Goal: Task Accomplishment & Management: Manage account settings

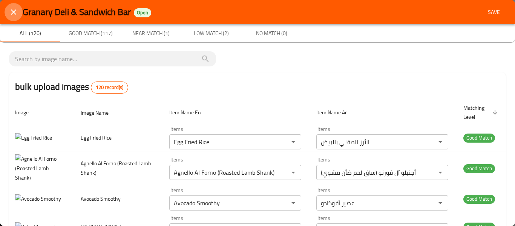
click at [12, 11] on icon "close" at bounding box center [13, 11] width 5 height 5
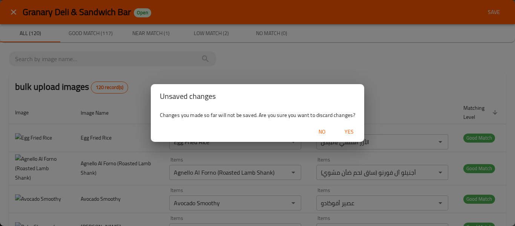
click at [350, 138] on div "No Yes" at bounding box center [258, 132] width 214 height 20
click at [347, 124] on div "No Yes" at bounding box center [258, 132] width 214 height 20
click at [344, 127] on span "Yes" at bounding box center [349, 131] width 18 height 9
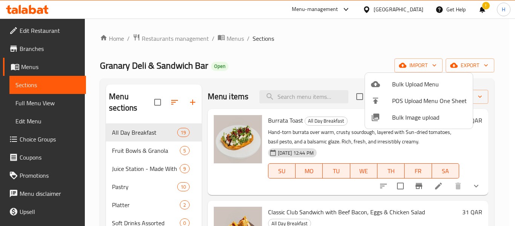
click at [428, 120] on span "Bulk Image upload" at bounding box center [429, 117] width 75 height 9
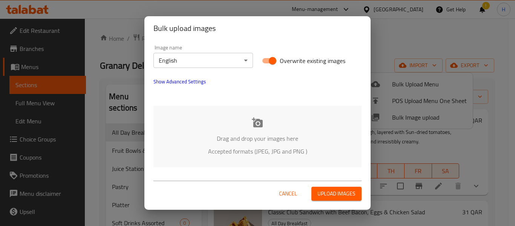
drag, startPoint x: 292, startPoint y: 140, endPoint x: 284, endPoint y: 141, distance: 7.2
click at [291, 139] on p "Drag and drop your images here" at bounding box center [258, 138] width 186 height 9
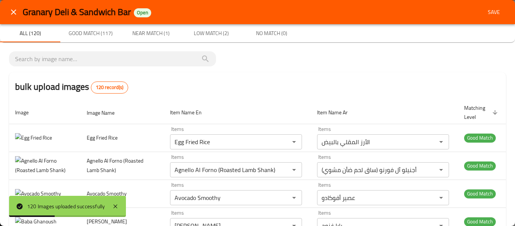
click at [20, 15] on button "close" at bounding box center [14, 12] width 18 height 18
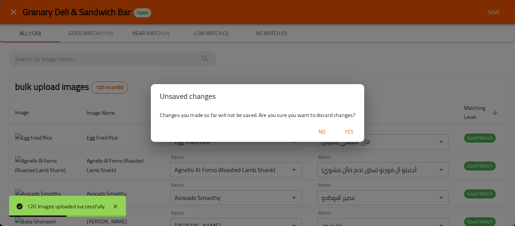
click at [340, 118] on div "Changes you made so far will not be saved. Are you sure you want to discard cha…" at bounding box center [258, 115] width 214 height 14
click at [354, 136] on span "Yes" at bounding box center [349, 131] width 18 height 9
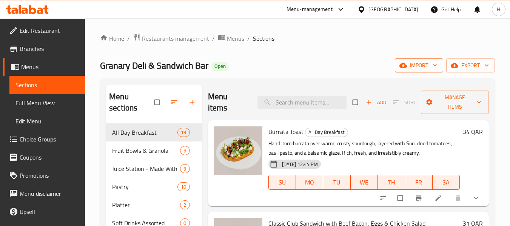
click at [425, 63] on span "import" at bounding box center [419, 65] width 36 height 9
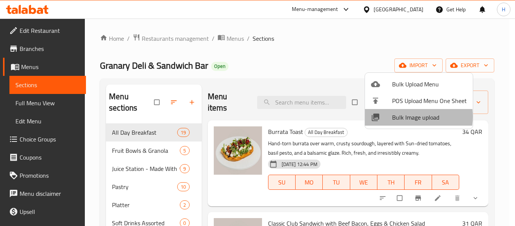
click at [401, 117] on span "Bulk Image upload" at bounding box center [429, 117] width 75 height 9
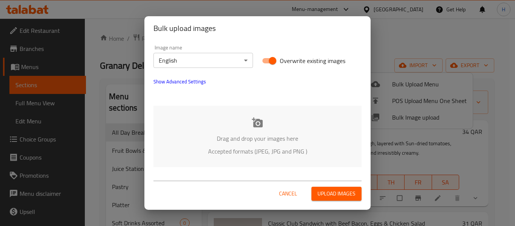
click at [181, 124] on div "Drag and drop your images here Accepted formats (JPEG, JPG and PNG )" at bounding box center [258, 136] width 208 height 61
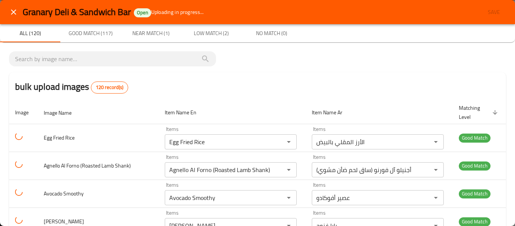
click at [165, 130] on div "Items Egg Fried Rice Items" at bounding box center [231, 137] width 132 height 23
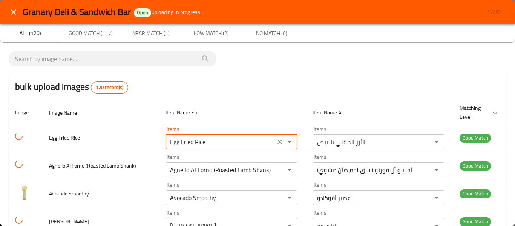
click at [166, 130] on div "Items Egg Fried Rice Items" at bounding box center [232, 137] width 132 height 23
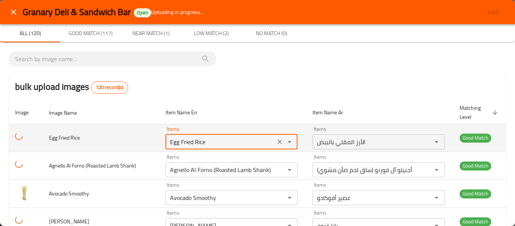
click at [166, 131] on div "Items Egg Fried Rice Items" at bounding box center [232, 137] width 132 height 23
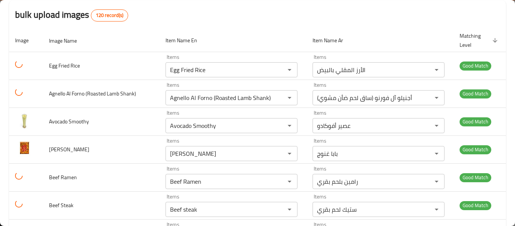
scroll to position [201, 0]
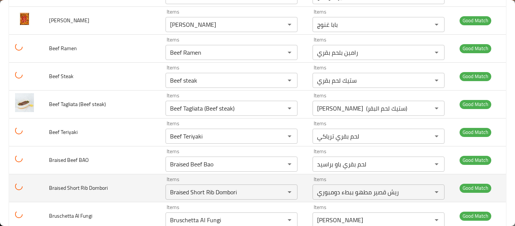
drag, startPoint x: 160, startPoint y: 181, endPoint x: 158, endPoint y: 186, distance: 4.9
click at [160, 186] on td "Items Braised Short Rib Dombori Items" at bounding box center [233, 188] width 147 height 28
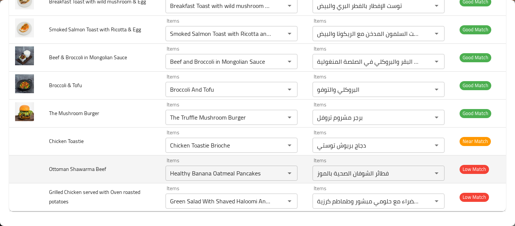
scroll to position [3263, 0]
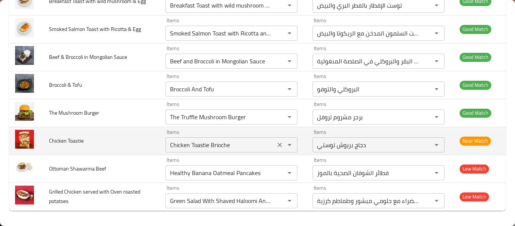
click at [211, 148] on Toastie "Chicken Toastie Brioche" at bounding box center [220, 145] width 105 height 11
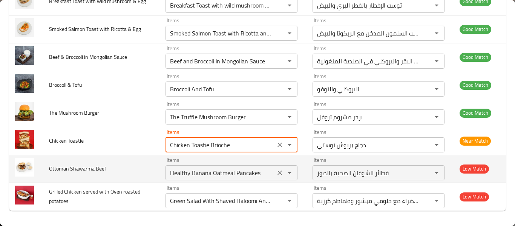
click at [203, 180] on div "Healthy Banana Oatmeal Pancakes Items" at bounding box center [232, 172] width 132 height 15
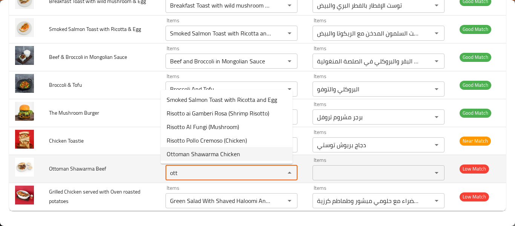
click at [194, 156] on span "Ottoman Shawarma Chicken" at bounding box center [204, 153] width 74 height 9
type Beef "Ottoman Shawarma Chicken"
type Beef-ar "شاورما دجاج عثمانية"
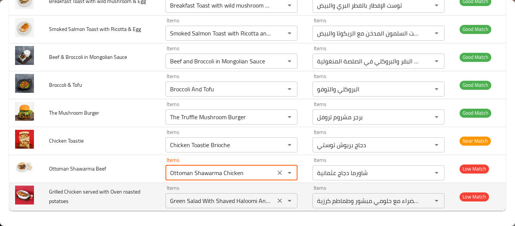
click at [276, 199] on icon "Clear" at bounding box center [280, 201] width 8 height 8
type Beef "Ottoman Shawarma Chicken"
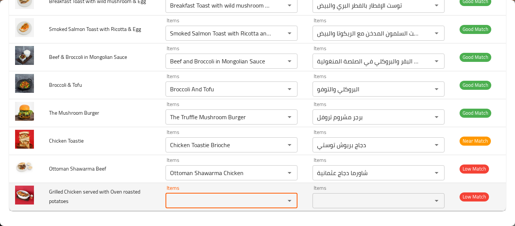
scroll to position [0, 0]
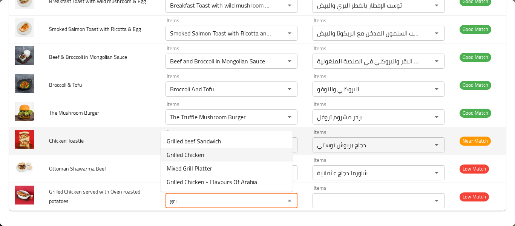
click at [224, 154] on potatoes-option-1 "Grilled Chicken" at bounding box center [227, 155] width 132 height 14
type potatoes "Grilled Chicken"
type potatoes-ar "دجاج مشوي يقدم مع بطاطس مشوية بالفرن"
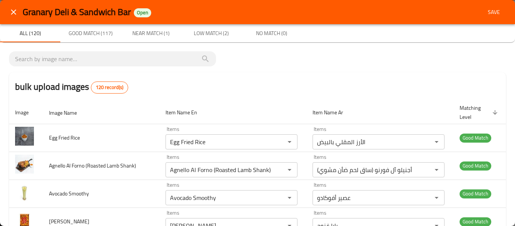
type potatoes "Grilled Chicken"
click at [489, 8] on span "Save" at bounding box center [494, 12] width 18 height 9
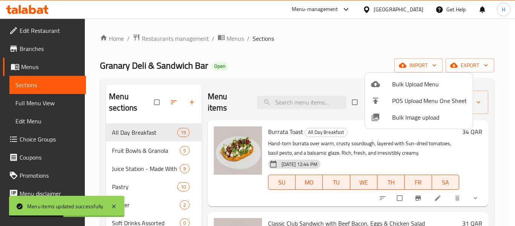
click at [26, 103] on div at bounding box center [257, 113] width 515 height 226
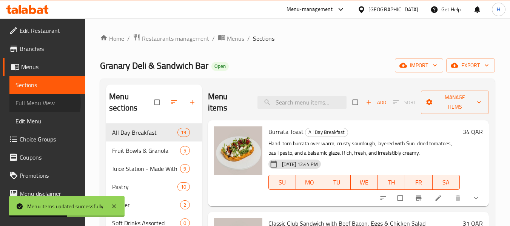
drag, startPoint x: 26, startPoint y: 103, endPoint x: 38, endPoint y: 102, distance: 11.7
click at [26, 103] on span "Full Menu View" at bounding box center [47, 102] width 64 height 9
click at [38, 102] on span "Full Menu View" at bounding box center [47, 102] width 64 height 9
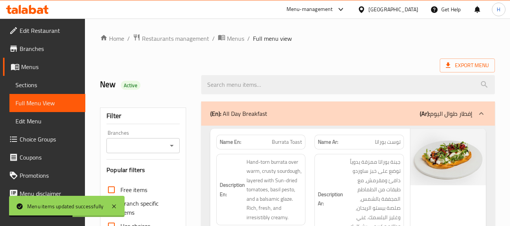
click at [37, 103] on span "Full Menu View" at bounding box center [47, 102] width 64 height 9
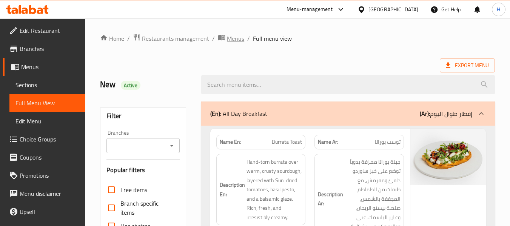
click at [236, 43] on span "Menus" at bounding box center [235, 38] width 17 height 9
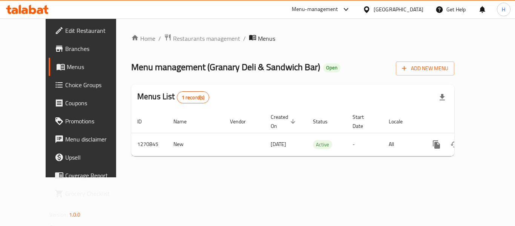
drag, startPoint x: 421, startPoint y: 10, endPoint x: 416, endPoint y: 10, distance: 4.9
click at [420, 10] on div "Qatar" at bounding box center [399, 9] width 50 height 8
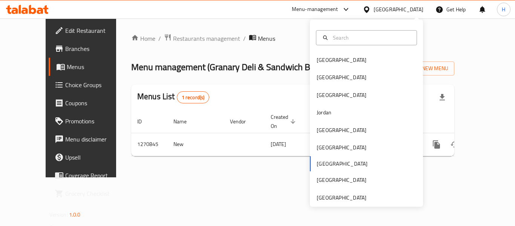
click at [416, 11] on div "Qatar" at bounding box center [399, 9] width 50 height 8
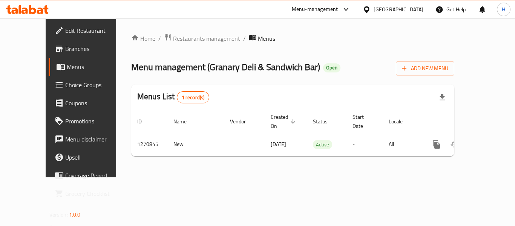
click at [421, 9] on div "Qatar" at bounding box center [399, 9] width 50 height 8
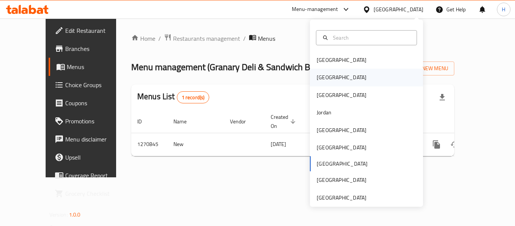
click at [349, 81] on div "[GEOGRAPHIC_DATA]" at bounding box center [366, 77] width 113 height 17
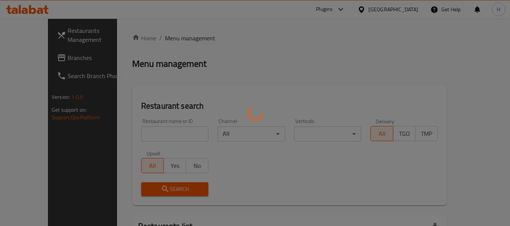
click at [148, 132] on div at bounding box center [255, 113] width 510 height 226
click at [154, 129] on div at bounding box center [255, 113] width 510 height 226
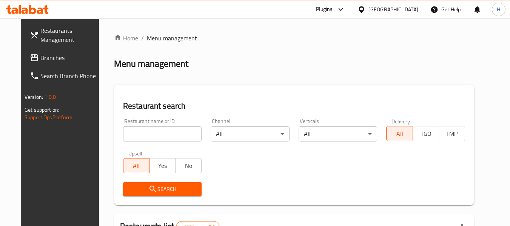
click at [164, 140] on input "search" at bounding box center [162, 133] width 79 height 15
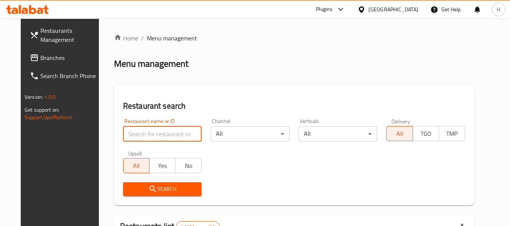
paste input "778376"
type input "778376"
click button "Search" at bounding box center [162, 189] width 79 height 14
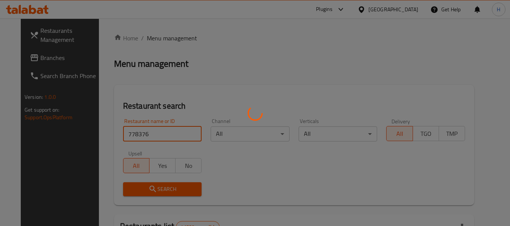
scroll to position [82, 0]
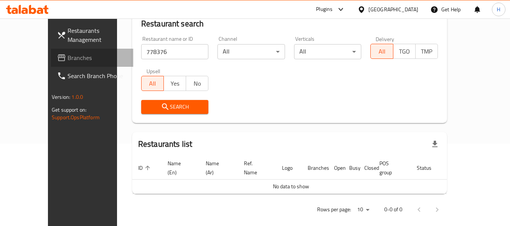
click at [68, 61] on span "Branches" at bounding box center [98, 57] width 60 height 9
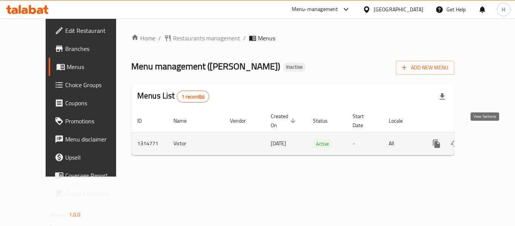
click at [489, 135] on link "enhanced table" at bounding box center [491, 144] width 18 height 18
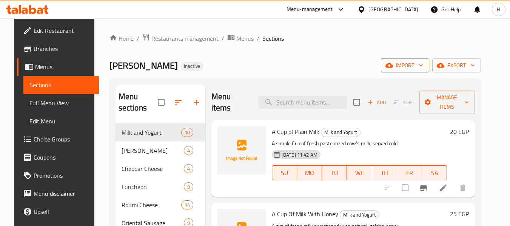
click at [423, 67] on span "import" at bounding box center [405, 65] width 36 height 9
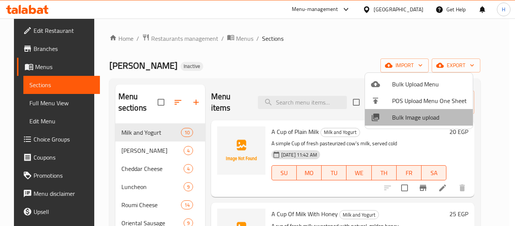
click at [422, 114] on span "Bulk Image upload" at bounding box center [429, 117] width 75 height 9
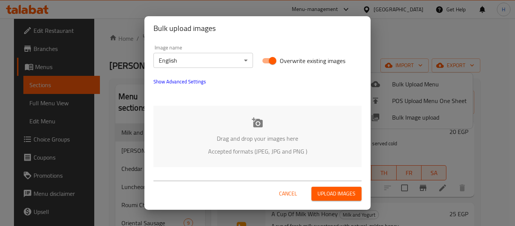
click at [211, 147] on p "Accepted formats (JPEG, JPG and PNG )" at bounding box center [258, 151] width 186 height 9
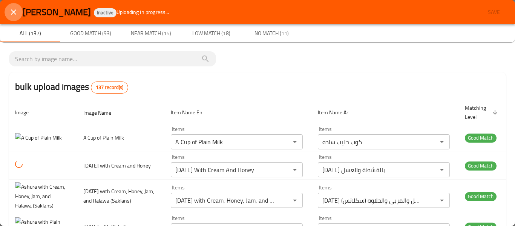
click at [9, 13] on button "close" at bounding box center [14, 12] width 18 height 18
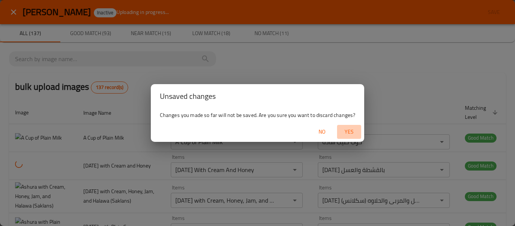
click at [347, 134] on span "Yes" at bounding box center [349, 131] width 18 height 9
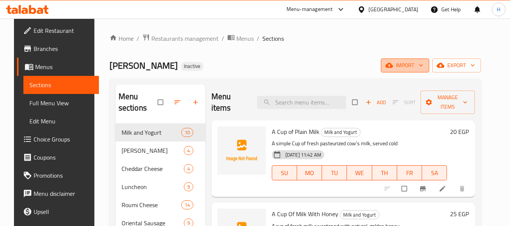
click at [418, 62] on span "import" at bounding box center [405, 65] width 36 height 9
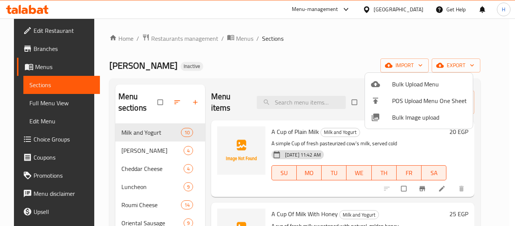
click at [408, 117] on span "Bulk Image upload" at bounding box center [429, 117] width 75 height 9
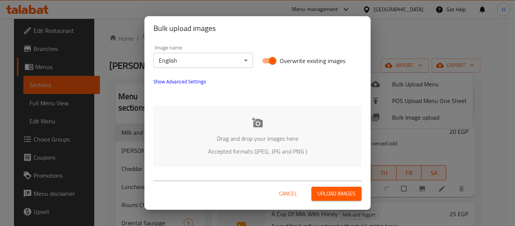
click at [148, 174] on div "Cancel Upload images" at bounding box center [257, 191] width 226 height 38
click at [186, 155] on p "Accepted formats (JPEG, JPG and PNG )" at bounding box center [258, 151] width 186 height 9
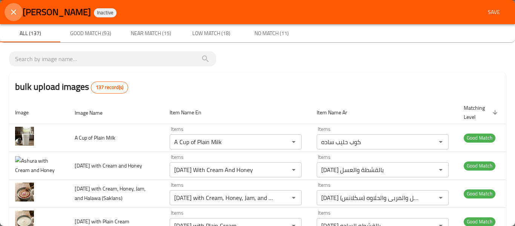
click at [7, 12] on button "close" at bounding box center [14, 12] width 18 height 18
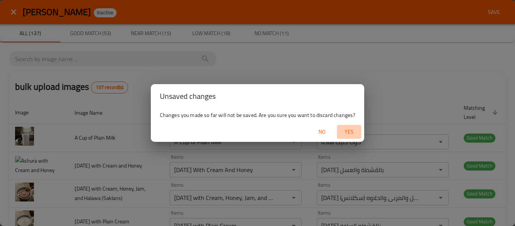
click at [351, 135] on span "Yes" at bounding box center [349, 131] width 18 height 9
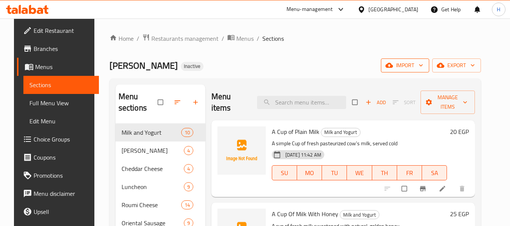
click at [415, 68] on span "import" at bounding box center [405, 65] width 36 height 9
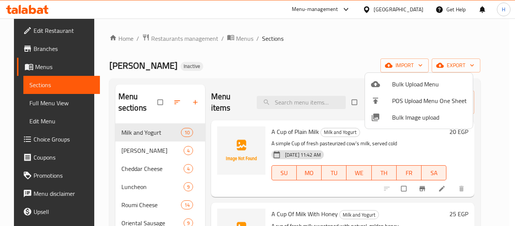
click at [439, 122] on li "Bulk Image upload" at bounding box center [419, 117] width 108 height 17
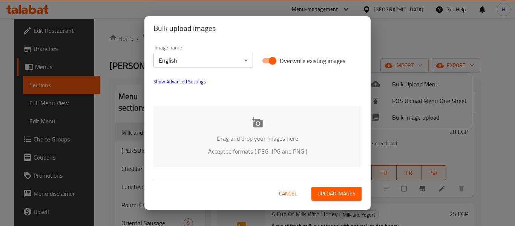
click at [219, 120] on div "Drag and drop your images here Accepted formats (JPEG, JPG and PNG )" at bounding box center [258, 136] width 208 height 61
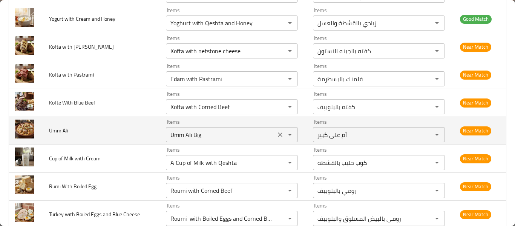
scroll to position [2673, 0]
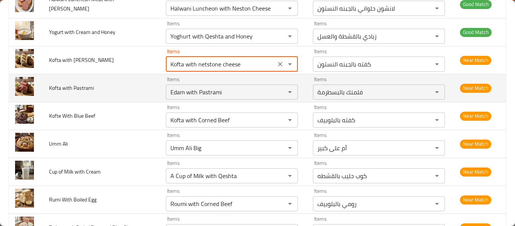
drag, startPoint x: 240, startPoint y: 64, endPoint x: 348, endPoint y: 74, distance: 108.8
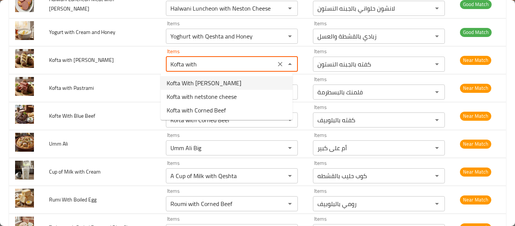
click at [201, 83] on span "Kofta With [PERSON_NAME]" at bounding box center [204, 82] width 75 height 9
type Cheese "Kofta With [PERSON_NAME]"
type Cheese-ar "كفته بالجبنه الكيرى"
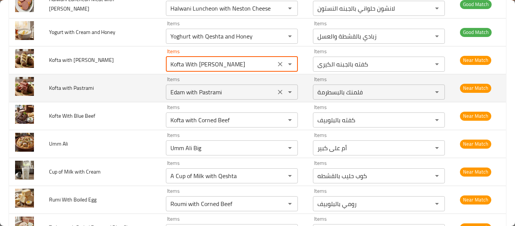
type Cheese "Kofta With [PERSON_NAME]"
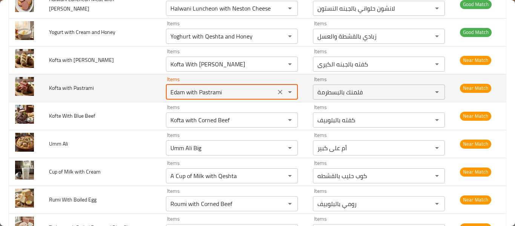
drag, startPoint x: 182, startPoint y: 93, endPoint x: 169, endPoint y: 93, distance: 12.4
click at [168, 93] on Pastrami "Edam with Pastrami" at bounding box center [220, 92] width 105 height 11
click at [200, 92] on Pastrami "Edam with Pastrami" at bounding box center [220, 92] width 105 height 11
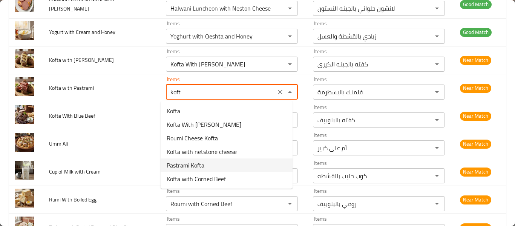
click at [193, 161] on span "Pastrami Kofta" at bounding box center [186, 165] width 38 height 9
type Pastrami "Pastrami Kofta"
type Pastrami-ar "كفته بالبسطرمه"
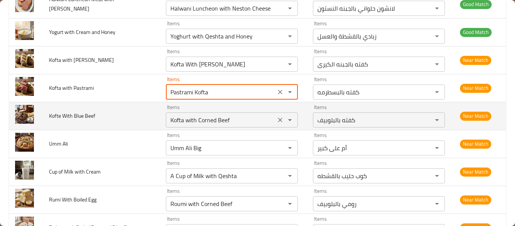
click at [278, 121] on icon "Clear" at bounding box center [280, 120] width 5 height 5
type Pastrami "Pastrami Kofta"
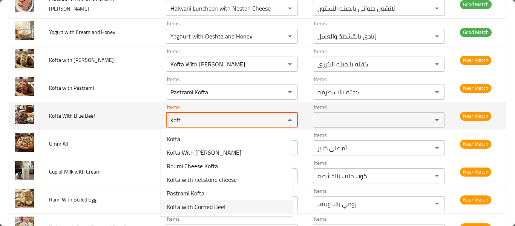
type Beef "koft"
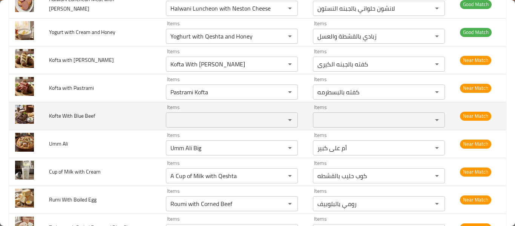
click at [102, 126] on td "Kofte With Blue Beef" at bounding box center [101, 116] width 117 height 28
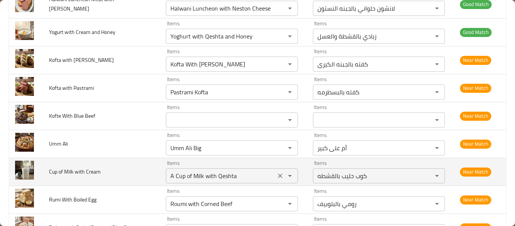
scroll to position [2774, 0]
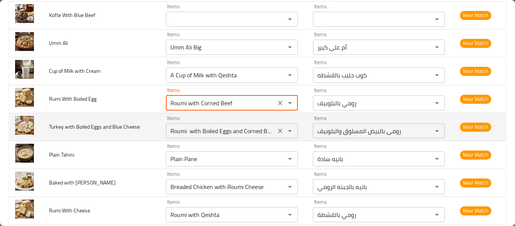
drag, startPoint x: 196, startPoint y: 104, endPoint x: 282, endPoint y: 117, distance: 86.6
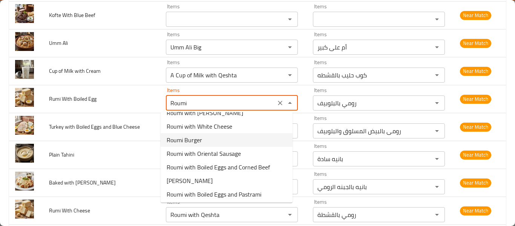
scroll to position [101, 0]
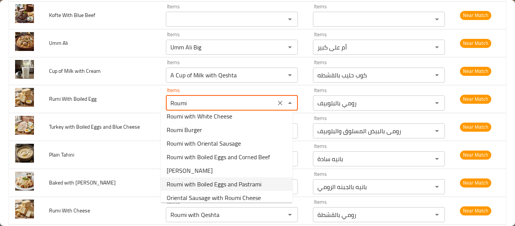
click at [211, 187] on span "Roumi with Boiled Eggs and Pastrami" at bounding box center [214, 184] width 95 height 9
type Egg "Roumi with Boiled Eggs and Pastrami"
type Egg-ar "رومی بالبيض المسلوق والبسطرمه"
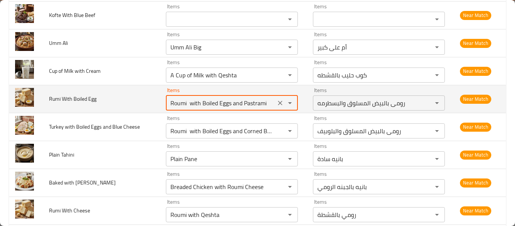
drag, startPoint x: 239, startPoint y: 100, endPoint x: 265, endPoint y: 99, distance: 26.0
click at [265, 99] on Egg "Roumi with Boiled Eggs and Pastrami" at bounding box center [220, 103] width 105 height 11
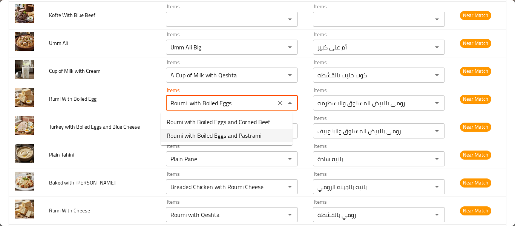
click at [244, 137] on span "Roumi with Boiled Eggs and Pastrami" at bounding box center [214, 135] width 95 height 9
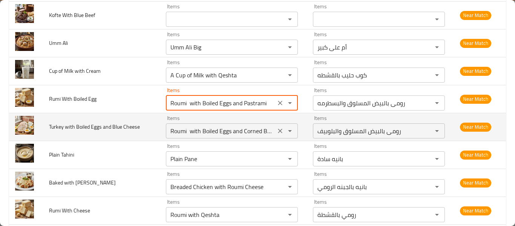
click at [278, 131] on icon "Clear" at bounding box center [280, 131] width 5 height 5
type Egg "Roumi with Boiled Eggs and Pastrami"
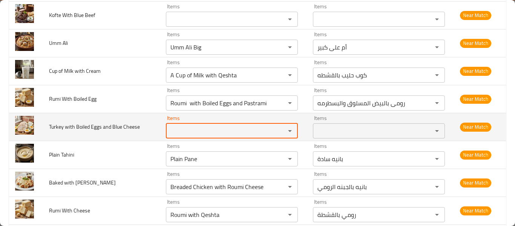
scroll to position [0, 0]
type Cheese "t"
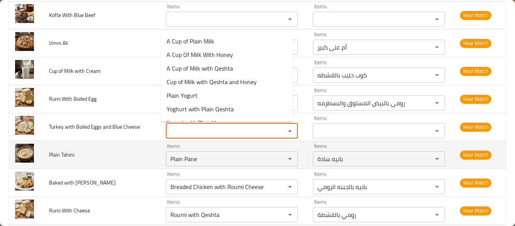
click at [92, 157] on td "Plain Tahini" at bounding box center [101, 155] width 117 height 28
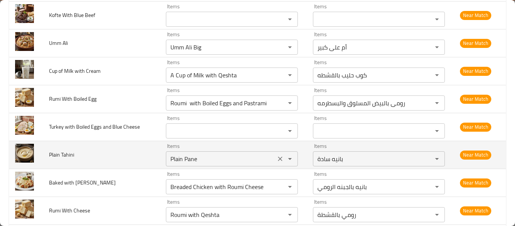
click at [278, 161] on icon "Clear" at bounding box center [280, 159] width 5 height 5
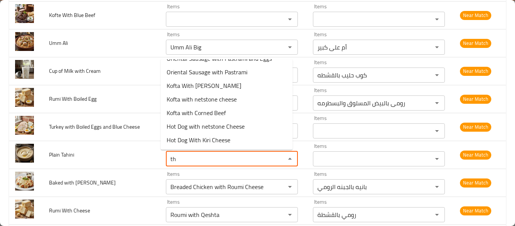
scroll to position [704, 0]
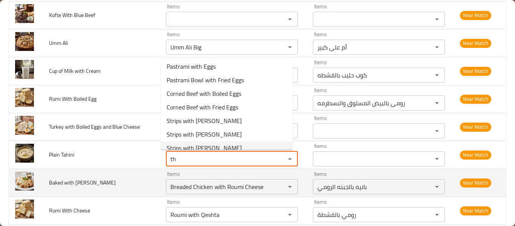
type Tahini "th"
click at [109, 172] on td "Baked with Roman Cheese" at bounding box center [101, 183] width 117 height 28
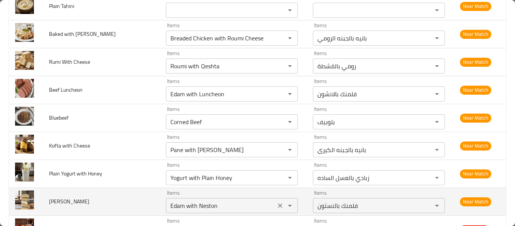
scroll to position [2933, 0]
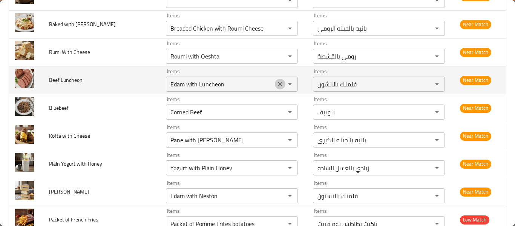
click at [277, 83] on icon "Clear" at bounding box center [280, 84] width 8 height 8
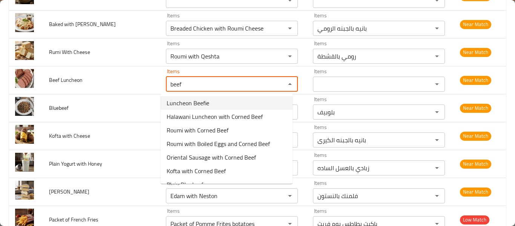
click at [200, 103] on span "Luncheon Beefie" at bounding box center [188, 102] width 43 height 9
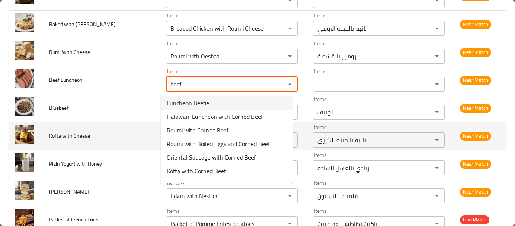
type Luncheon "Luncheon Beefie"
type Luncheon-ar "لانشون بيفي"
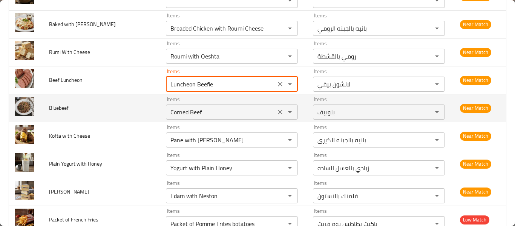
type Luncheon "Luncheon Beefie"
click at [197, 115] on input "Corned Beef" at bounding box center [220, 112] width 105 height 11
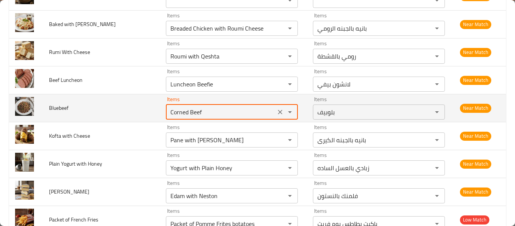
click at [197, 115] on input "Corned Beef" at bounding box center [220, 112] width 105 height 11
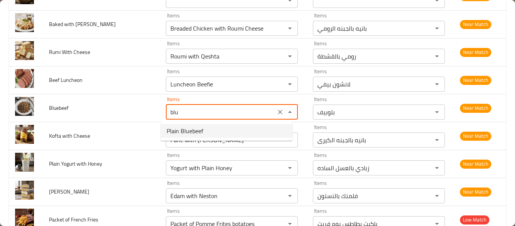
click at [197, 131] on span "Plain Bluebeef" at bounding box center [185, 130] width 37 height 9
type input "Plain Bluebeef"
type input "بلوبيف سادة"
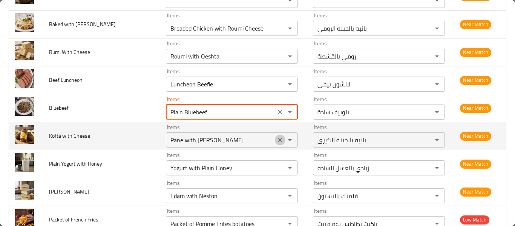
click at [276, 141] on icon "Clear" at bounding box center [280, 140] width 8 height 8
type input "Plain Bluebeef"
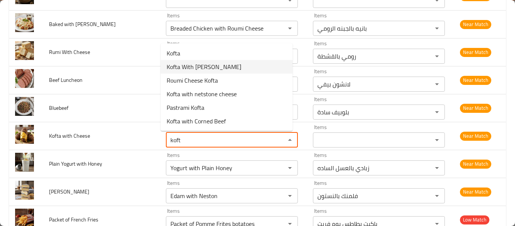
click at [232, 66] on Cheese-option-1 "Kofta With [PERSON_NAME]" at bounding box center [227, 67] width 132 height 14
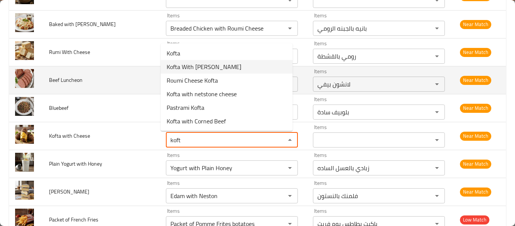
type Cheese "Kofta With [PERSON_NAME]"
type Cheese-ar "كفته بالجبنه الكيرى"
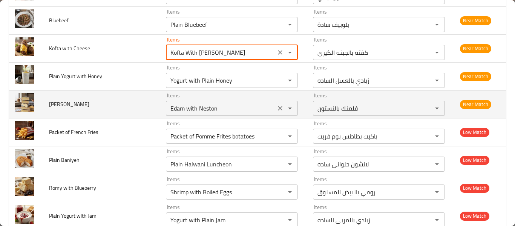
scroll to position [3033, 0]
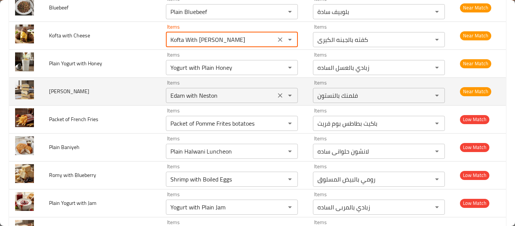
click at [275, 97] on button "Clear" at bounding box center [280, 95] width 11 height 11
type Cheese "Kofta With [PERSON_NAME]"
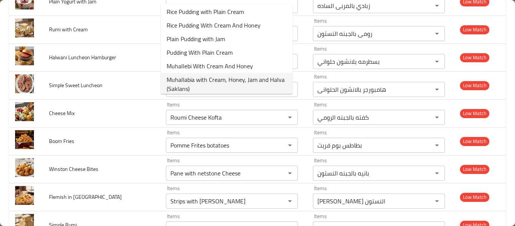
scroll to position [1029, 0]
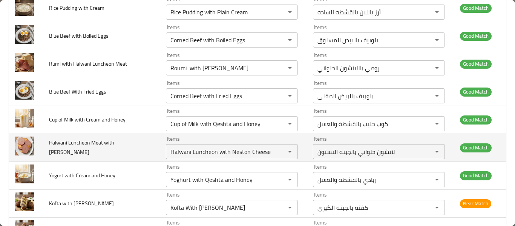
type input "wi"
click at [102, 156] on td "Halwani Luncheon Meat with Winston Cheese" at bounding box center [101, 148] width 117 height 28
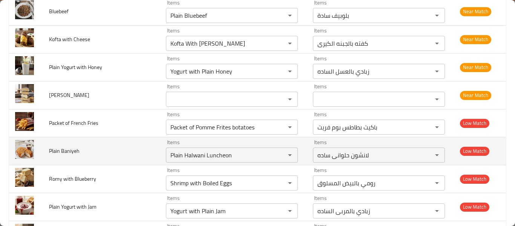
scroll to position [3033, 0]
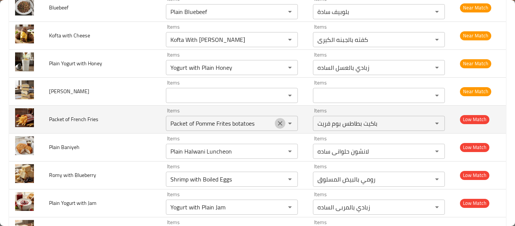
click at [276, 125] on icon "Clear" at bounding box center [280, 124] width 8 height 8
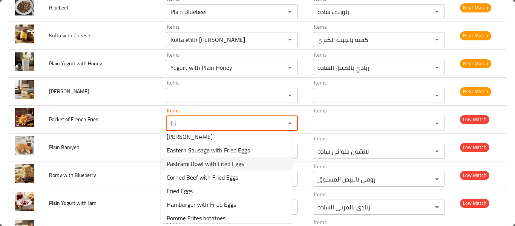
scroll to position [38, 0]
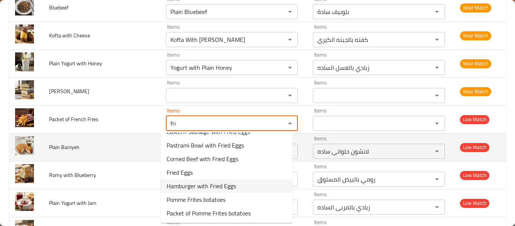
type Fries "fri"
click at [94, 149] on td "Plain Baniyeh" at bounding box center [101, 147] width 117 height 28
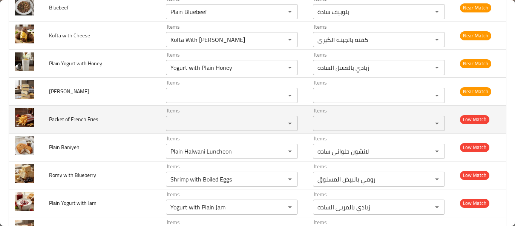
click at [253, 119] on Fries "Items" at bounding box center [220, 123] width 105 height 11
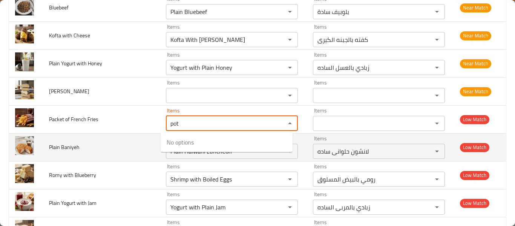
type Fries "pot"
click at [104, 141] on td "Plain Baniyeh" at bounding box center [101, 147] width 117 height 28
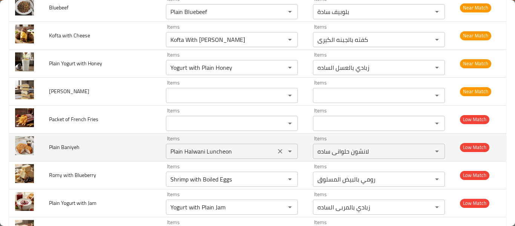
click at [212, 148] on Baniyeh "Plain Halwani Luncheon" at bounding box center [220, 151] width 105 height 11
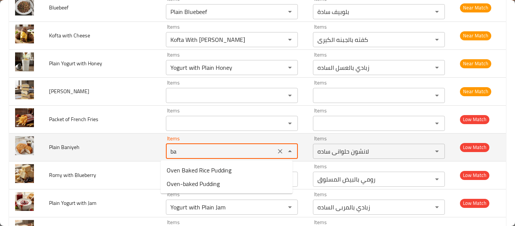
type Baniyeh "b"
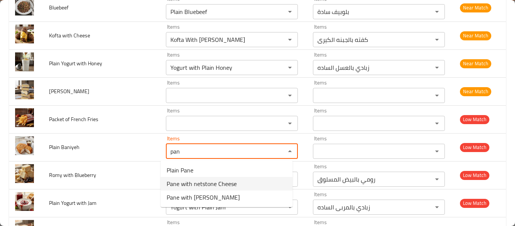
click at [213, 179] on span "Pane with netstone Cheese" at bounding box center [202, 183] width 70 height 9
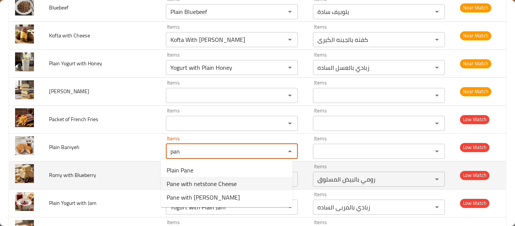
type Baniyeh "Pane with netstone Cheese"
type Baniyeh-ar "بانيه بالجبنه النستون"
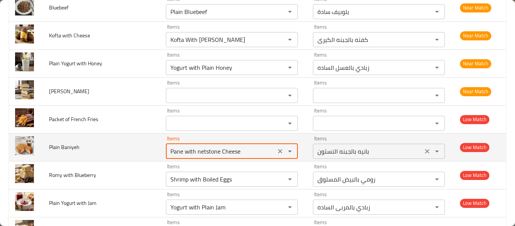
drag, startPoint x: 183, startPoint y: 151, endPoint x: 310, endPoint y: 154, distance: 127.1
click at [310, 154] on tr "Plain Baniyeh Items Pane with netstone Cheese Items Items بانيه بالجبنه النستون…" at bounding box center [257, 147] width 497 height 28
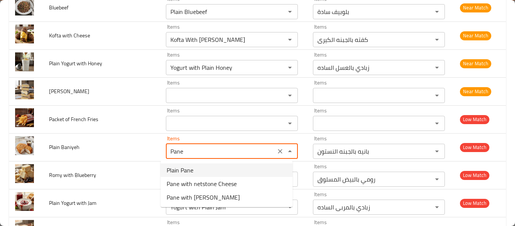
click at [179, 169] on span "Plain Pane" at bounding box center [180, 170] width 27 height 9
type Baniyeh "Plain Pane"
type Baniyeh-ar "بانيه سادة"
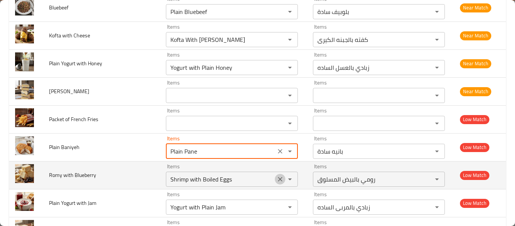
click at [276, 178] on icon "Clear" at bounding box center [280, 179] width 8 height 8
type Baniyeh "Plain Pane"
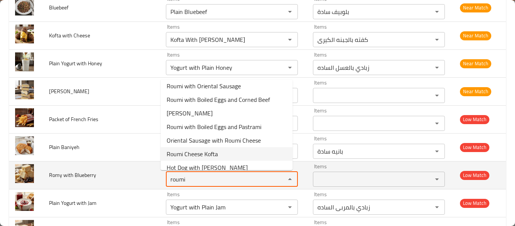
scroll to position [146, 0]
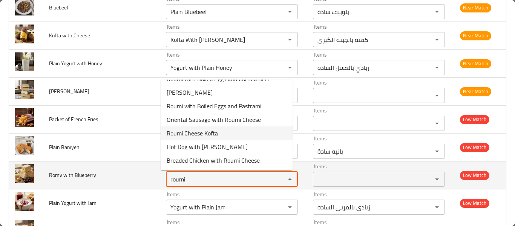
type Blueberry "roumi"
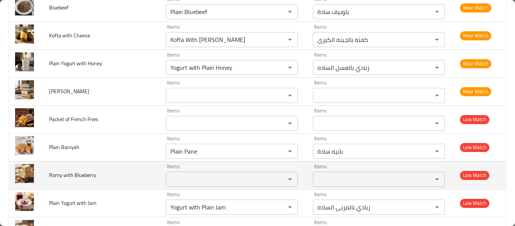
click at [120, 180] on td "Romy with Blueberry" at bounding box center [101, 175] width 117 height 28
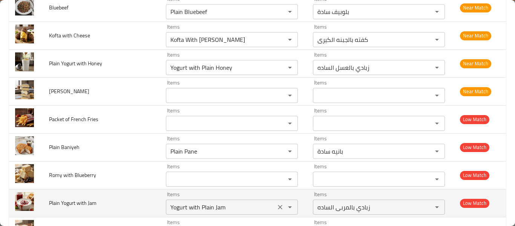
scroll to position [3134, 0]
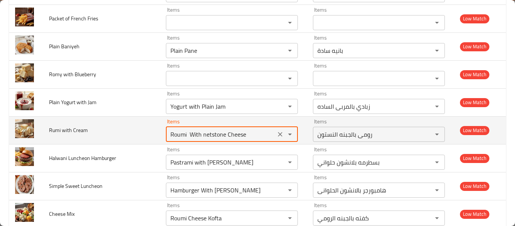
drag, startPoint x: 187, startPoint y: 135, endPoint x: 261, endPoint y: 138, distance: 73.6
click at [261, 138] on Cream "Roumi With netstone Cheese" at bounding box center [220, 134] width 105 height 11
click at [239, 135] on Cream "Roumi With netstone Cheese" at bounding box center [220, 134] width 105 height 11
drag, startPoint x: 197, startPoint y: 135, endPoint x: 289, endPoint y: 133, distance: 92.4
click at [287, 141] on div "Roumi With netstone Cheese Items" at bounding box center [232, 134] width 132 height 15
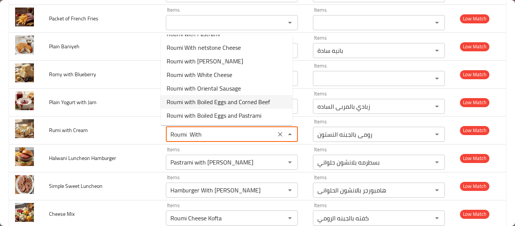
scroll to position [0, 0]
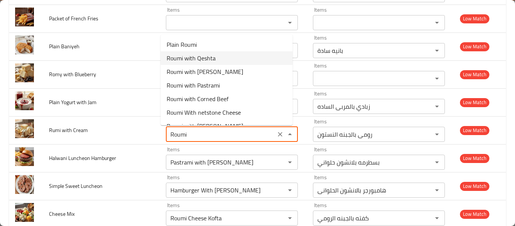
click at [215, 59] on span "Roumi with Qeshta" at bounding box center [191, 58] width 49 height 9
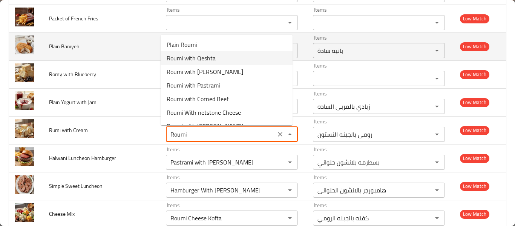
type Cream "Roumi with Qeshta"
type Cream-ar "رومي بالقشطة"
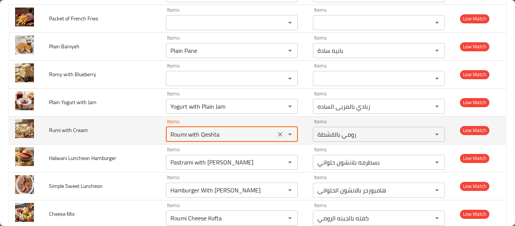
click at [206, 137] on Cream "Roumi with Qeshta" at bounding box center [220, 134] width 105 height 11
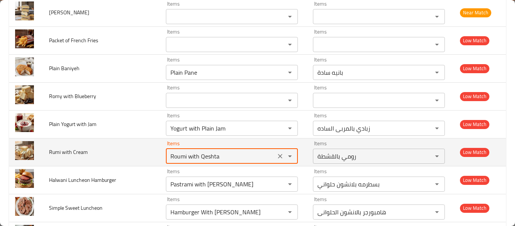
scroll to position [3134, 0]
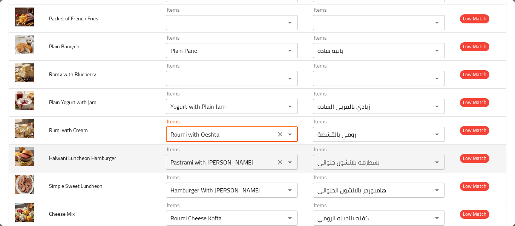
type Cream "Roumi with Qeshta"
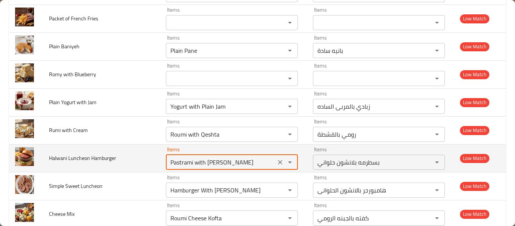
click at [172, 164] on Hamburger "Pastrami with [PERSON_NAME]" at bounding box center [220, 162] width 105 height 11
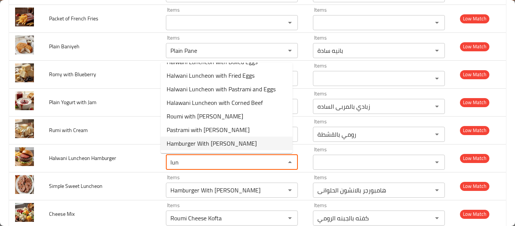
scroll to position [0, 0]
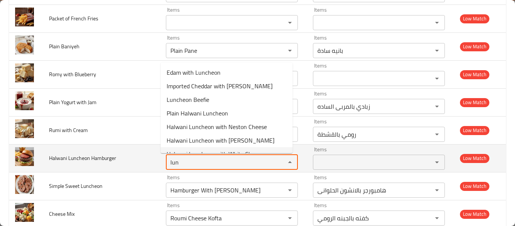
click at [195, 161] on Hamburger "lun" at bounding box center [220, 162] width 105 height 11
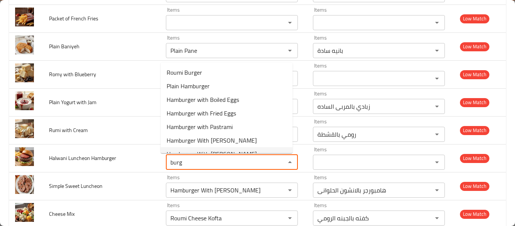
scroll to position [24, 0]
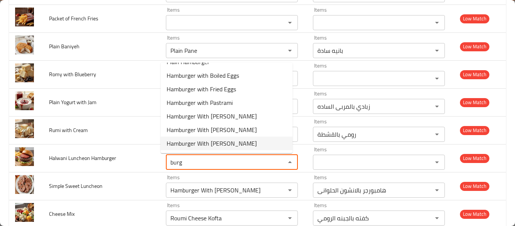
click at [256, 141] on span "Hamburger With [PERSON_NAME]" at bounding box center [212, 143] width 90 height 9
type Hamburger "Hamburger With [PERSON_NAME]"
type Hamburger-ar "هامبورجر بالانشون الحلوانى"
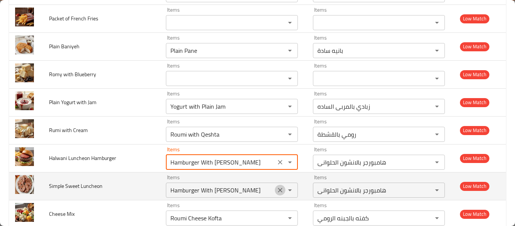
click at [278, 191] on icon "Clear" at bounding box center [280, 190] width 8 height 8
type Hamburger "Hamburger With [PERSON_NAME]"
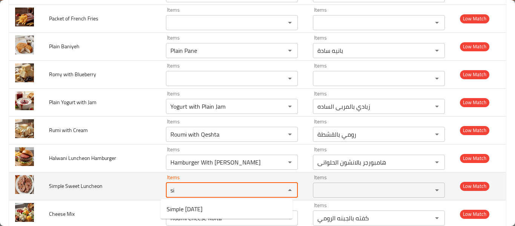
type Luncheon "s"
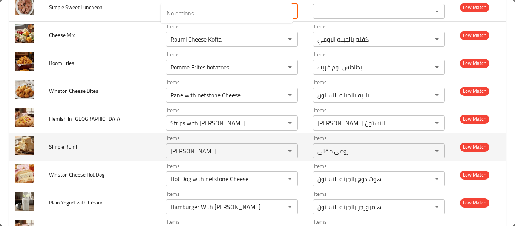
scroll to position [3335, 0]
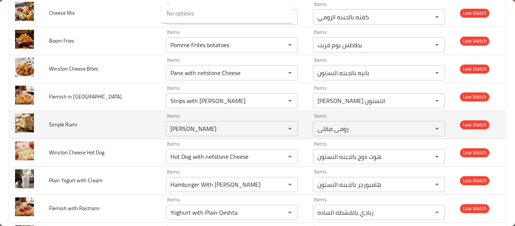
type Luncheon "swee"
click at [92, 126] on td "Simple Rumi" at bounding box center [101, 125] width 117 height 28
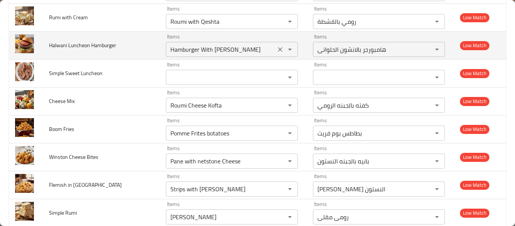
scroll to position [3234, 0]
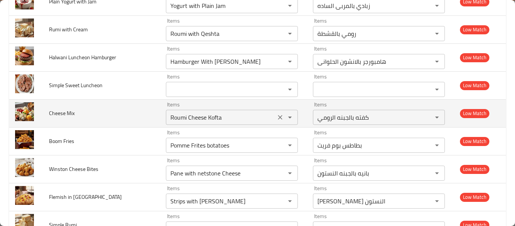
click at [277, 117] on icon "Clear" at bounding box center [280, 118] width 8 height 8
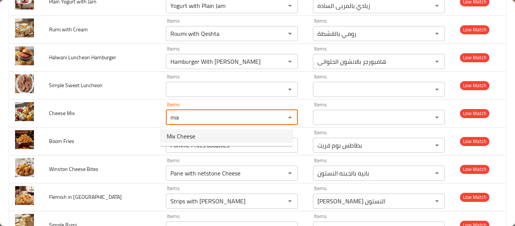
click at [203, 136] on Mix-option-0 "Mix Cheese" at bounding box center [227, 136] width 132 height 14
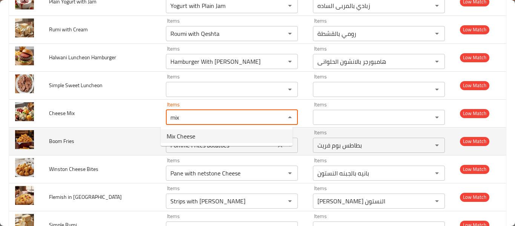
type Mix "Mix Cheese"
type Mix-ar "[PERSON_NAME]"
type Mix "Mix Cheese"
click at [216, 146] on Fries "Pomme Frites botatoes" at bounding box center [220, 145] width 105 height 11
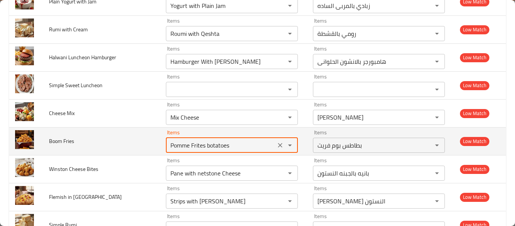
click at [216, 146] on Fries "Pomme Frites botatoes" at bounding box center [220, 145] width 105 height 11
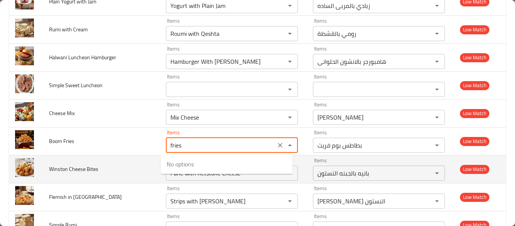
type Fries "Pomme Frites botatoes"
click at [67, 158] on td "Winston Cheese Bites" at bounding box center [101, 169] width 117 height 28
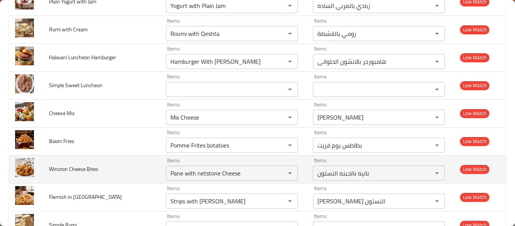
drag, startPoint x: 277, startPoint y: 176, endPoint x: 273, endPoint y: 181, distance: 6.0
click at [277, 176] on icon "Clear" at bounding box center [280, 173] width 8 height 8
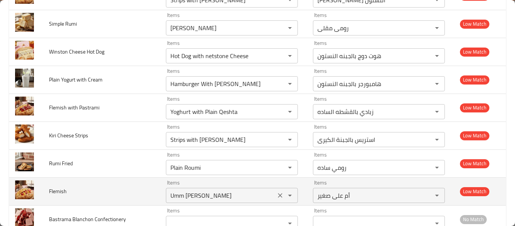
scroll to position [3335, 0]
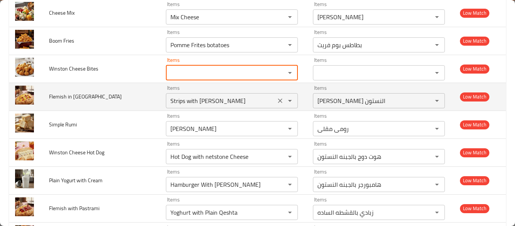
click at [276, 97] on icon "Clear" at bounding box center [280, 101] width 8 height 8
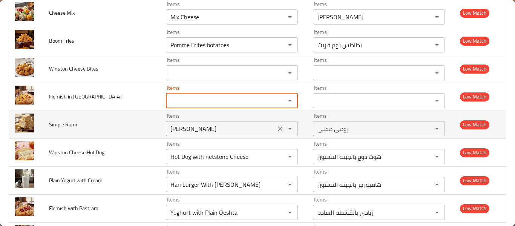
click at [278, 127] on icon "Clear" at bounding box center [280, 128] width 5 height 5
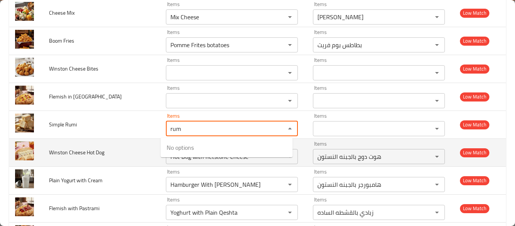
type Rumi "rum"
click at [92, 164] on td "Winston Cheese Hot Dog" at bounding box center [101, 152] width 117 height 28
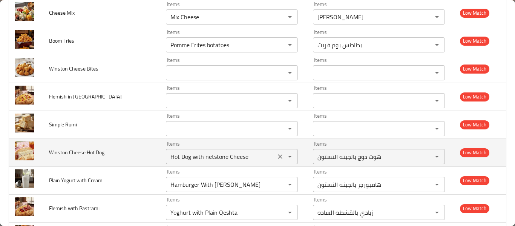
click at [276, 156] on icon "Clear" at bounding box center [280, 157] width 8 height 8
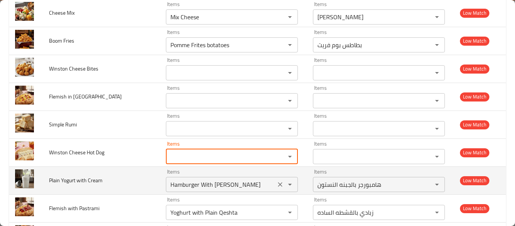
click at [276, 191] on div "Hamburger With Niston Cheese Items" at bounding box center [232, 184] width 132 height 15
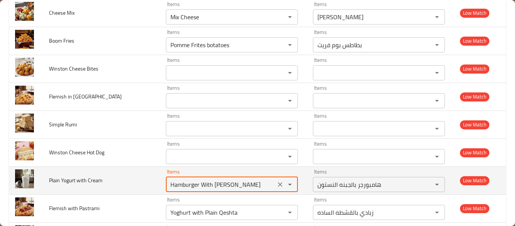
click at [276, 184] on icon "Clear" at bounding box center [280, 185] width 8 height 8
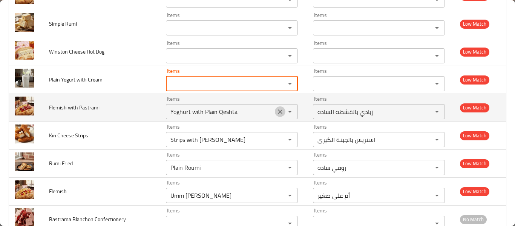
click at [276, 115] on icon "Clear" at bounding box center [280, 112] width 8 height 8
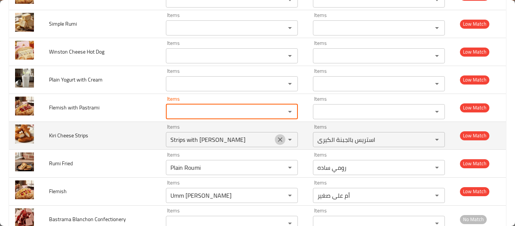
click at [276, 136] on icon "Clear" at bounding box center [280, 140] width 8 height 8
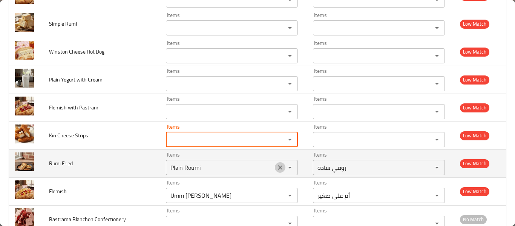
click at [276, 164] on icon "Clear" at bounding box center [280, 168] width 8 height 8
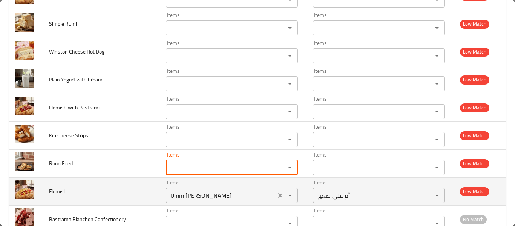
click at [286, 195] on icon "Open" at bounding box center [290, 195] width 9 height 9
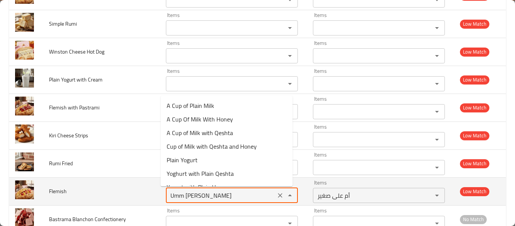
click at [276, 196] on icon "Clear" at bounding box center [280, 196] width 8 height 8
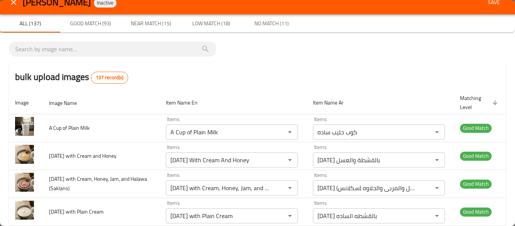
scroll to position [0, 0]
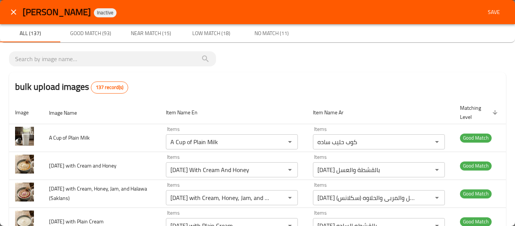
type input "fle"
click at [492, 13] on span "Save" at bounding box center [494, 12] width 18 height 9
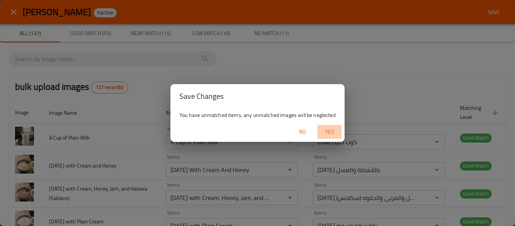
click at [332, 132] on span "Yes" at bounding box center [330, 131] width 18 height 9
click at [305, 134] on span "No" at bounding box center [302, 131] width 18 height 9
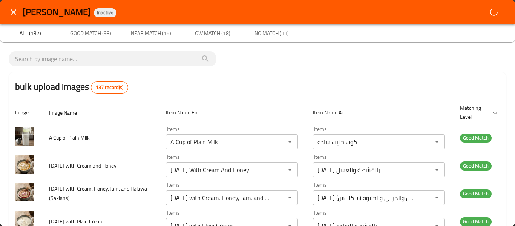
click at [490, 9] on div "Alban Magdy Inactive" at bounding box center [265, 12] width 484 height 12
click at [489, 14] on div "Alban Magdy Inactive" at bounding box center [265, 12] width 484 height 12
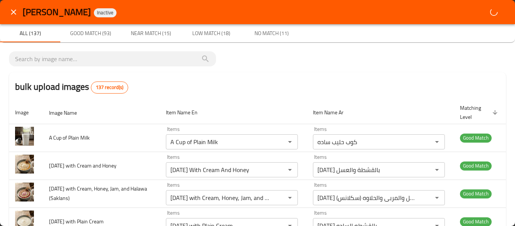
click at [489, 14] on div "Alban Magdy Inactive" at bounding box center [265, 12] width 484 height 12
click at [477, 9] on div "Alban Magdy Inactive" at bounding box center [265, 12] width 484 height 12
click at [482, 8] on div "Alban Magdy Inactive" at bounding box center [265, 12] width 484 height 12
click at [491, 8] on div "Alban Magdy Inactive" at bounding box center [265, 12] width 484 height 12
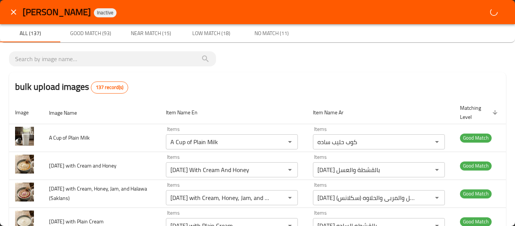
click at [491, 8] on div "Alban Magdy Inactive" at bounding box center [265, 12] width 484 height 12
click at [487, 10] on div "Alban Magdy Inactive" at bounding box center [265, 12] width 484 height 12
click at [486, 9] on div "Alban Magdy Inactive" at bounding box center [265, 12] width 484 height 12
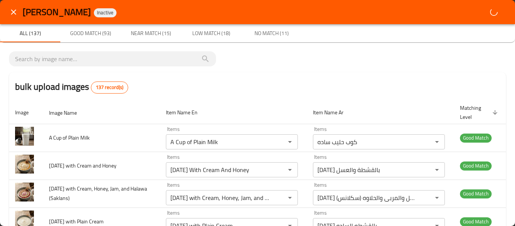
click at [486, 6] on div "Alban Magdy Inactive" at bounding box center [265, 12] width 484 height 12
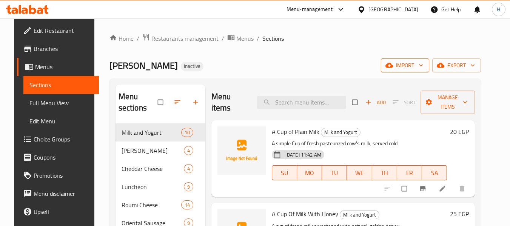
click at [423, 70] on span "import" at bounding box center [405, 65] width 36 height 9
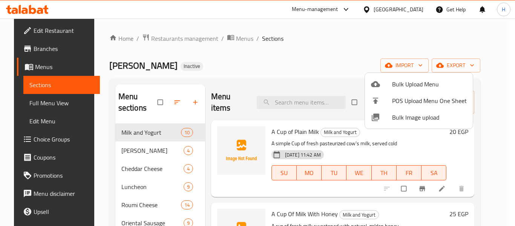
click at [414, 124] on li "Bulk Image upload" at bounding box center [419, 117] width 108 height 17
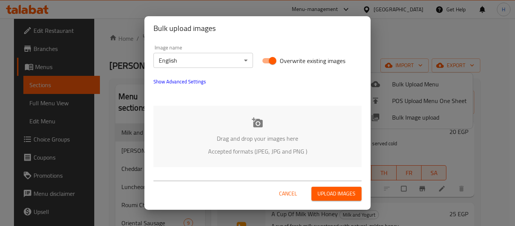
click at [206, 120] on div "Drag and drop your images here Accepted formats (JPEG, JPG and PNG )" at bounding box center [258, 136] width 208 height 61
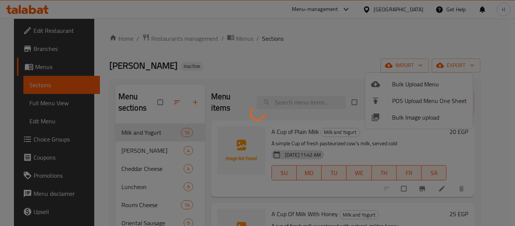
click at [337, 101] on div at bounding box center [257, 113] width 515 height 226
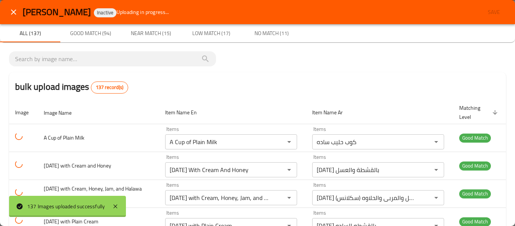
drag, startPoint x: 357, startPoint y: 86, endPoint x: 342, endPoint y: 81, distance: 16.3
click at [357, 87] on div "bulk upload images 137 record(s)" at bounding box center [257, 86] width 497 height 29
click at [489, 11] on div "[PERSON_NAME] Inactive Uploading in progress... Save" at bounding box center [265, 12] width 484 height 14
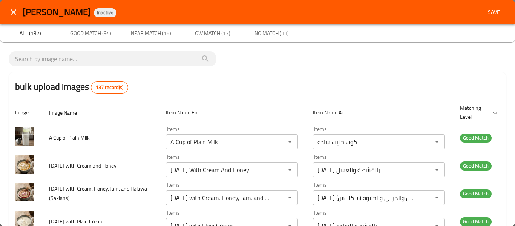
click at [493, 10] on span "Save" at bounding box center [494, 12] width 18 height 9
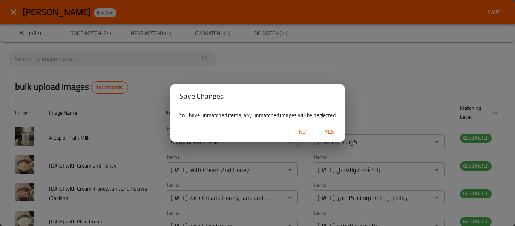
click at [331, 128] on span "Yes" at bounding box center [330, 131] width 18 height 9
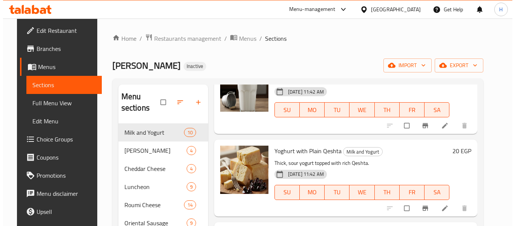
scroll to position [468, 0]
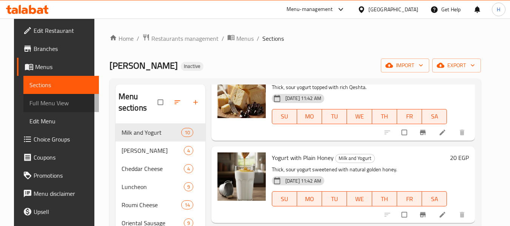
drag, startPoint x: 48, startPoint y: 103, endPoint x: 58, endPoint y: 121, distance: 20.5
click at [48, 103] on span "Full Menu View" at bounding box center [61, 102] width 64 height 9
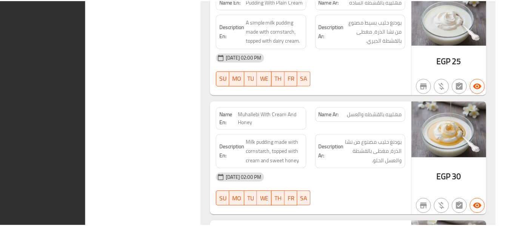
scroll to position [16080, 0]
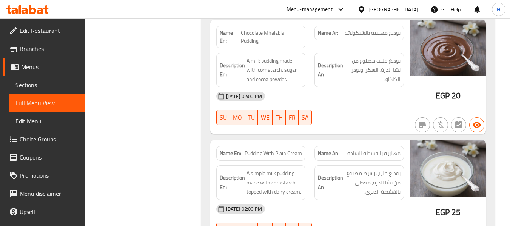
click at [34, 222] on link "Coverage Report" at bounding box center [44, 230] width 82 height 18
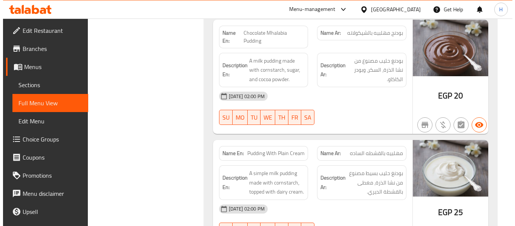
scroll to position [0, 0]
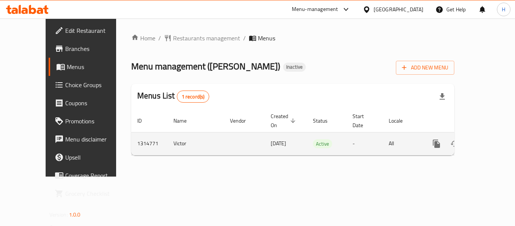
click at [488, 139] on icon "enhanced table" at bounding box center [491, 143] width 9 height 9
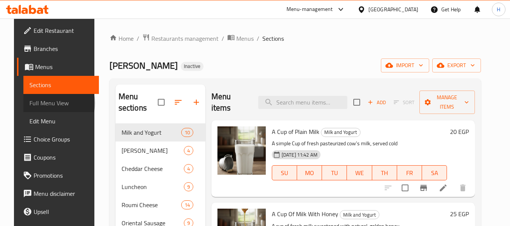
click at [39, 103] on span "Full Menu View" at bounding box center [61, 102] width 64 height 9
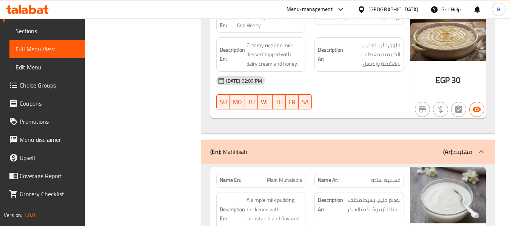
scroll to position [16180, 0]
